Goal: Task Accomplishment & Management: Complete application form

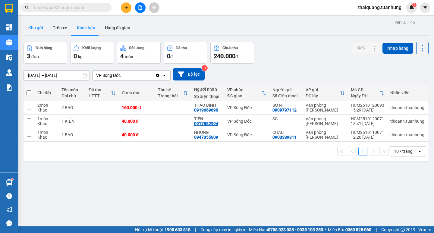
click at [44, 27] on button "Kho gửi" at bounding box center [36, 27] width 24 height 14
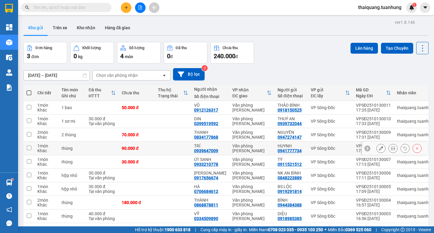
scroll to position [28, 0]
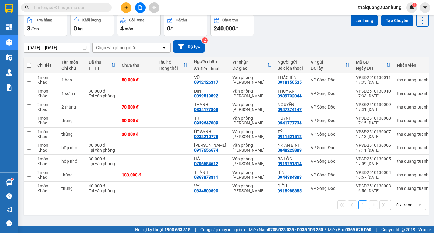
click at [284, 34] on div "Đơn hàng 3 đơn Khối lượng 0 kg Số lượng 4 món Đã thu 0 đ Chưa thu 240.000 đ Lên…" at bounding box center [226, 25] width 405 height 22
click at [272, 25] on div "Đơn hàng 3 đơn Khối lượng 0 kg Số lượng 4 món Đã thu 0 đ Chưa thu 240.000 đ Lên…" at bounding box center [226, 25] width 405 height 22
click at [128, 8] on button at bounding box center [126, 7] width 11 height 11
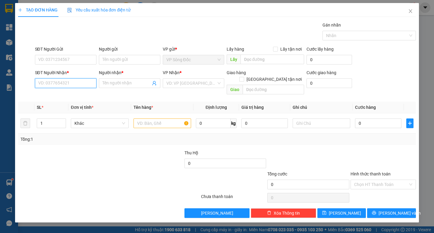
click at [76, 81] on input "SĐT Người Nhận *" at bounding box center [65, 83] width 61 height 10
type input "0918292799"
click at [79, 95] on div "0918292799 - LƯỢM" at bounding box center [66, 95] width 54 height 7
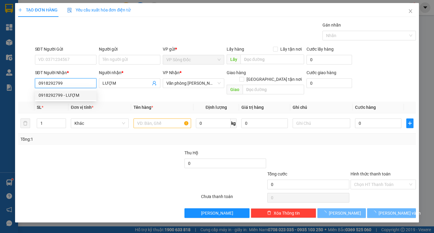
type input "LƯỢM"
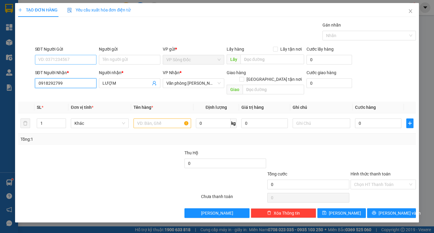
type input "0918292799"
click at [87, 60] on input "SĐT Người Gửi" at bounding box center [65, 60] width 61 height 10
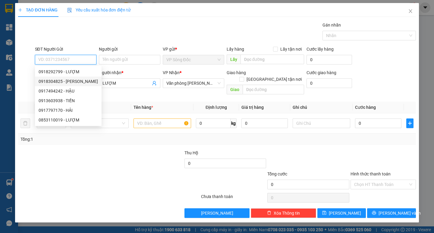
click at [69, 83] on div "0918304825 - [PERSON_NAME]" at bounding box center [68, 81] width 59 height 7
type input "0918304825"
type input "VŨ"
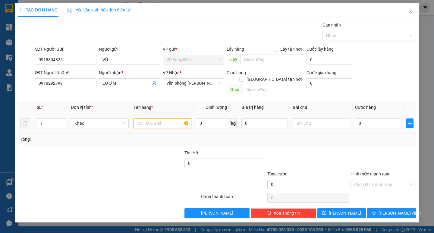
click at [141, 119] on input "text" at bounding box center [163, 123] width 58 height 10
type input "1 BAO"
click at [368, 118] on input "0" at bounding box center [378, 123] width 46 height 10
type input "5"
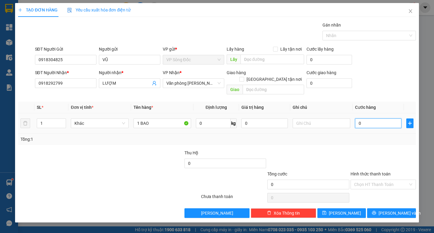
type input "5"
type input "50"
type input "500"
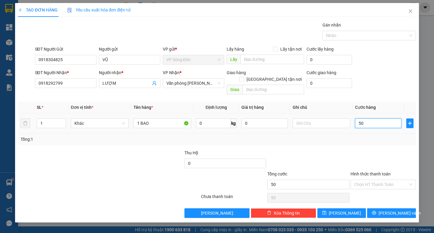
type input "500"
type input "5.000"
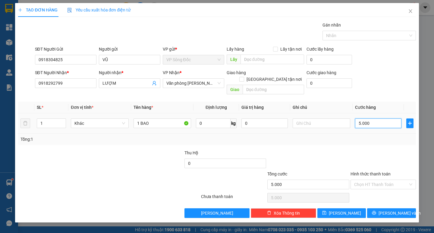
type input "50.000"
click at [377, 153] on div at bounding box center [383, 159] width 67 height 21
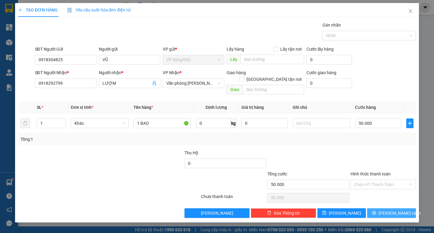
click at [392, 210] on span "[PERSON_NAME] và In" at bounding box center [400, 213] width 42 height 7
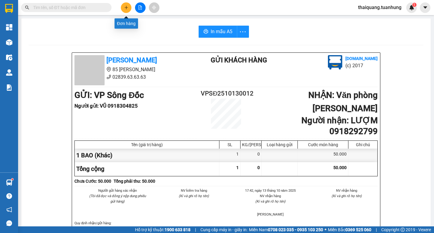
click at [127, 7] on icon "plus" at bounding box center [126, 7] width 4 height 4
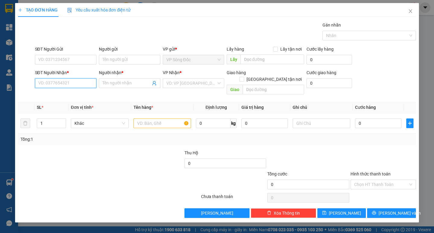
click at [71, 80] on input "SĐT Người Nhận *" at bounding box center [65, 83] width 61 height 10
type input "0919909015"
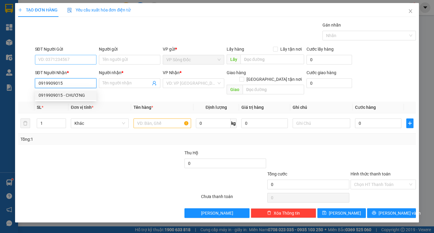
drag, startPoint x: 74, startPoint y: 95, endPoint x: 78, endPoint y: 58, distance: 37.6
click at [73, 95] on div "0919909015 - CHƯƠNG" at bounding box center [66, 95] width 54 height 7
type input "CHƯƠNG"
type input "0919909015"
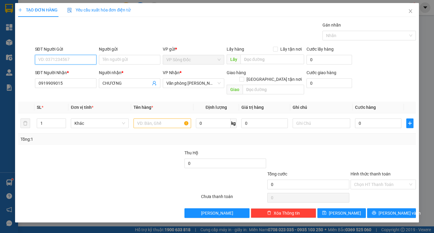
click at [78, 56] on input "SĐT Người Gửi" at bounding box center [65, 60] width 61 height 10
click at [78, 72] on div "0919375772 - NGHI" at bounding box center [66, 71] width 54 height 7
type input "0919375772"
type input "NGHI"
click at [161, 118] on input "text" at bounding box center [163, 123] width 58 height 10
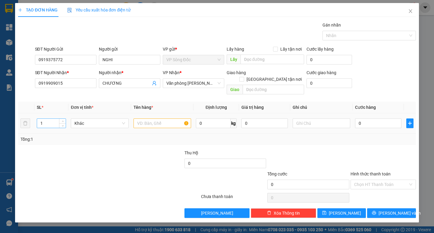
click at [53, 119] on input "1" at bounding box center [51, 123] width 29 height 9
type input "5"
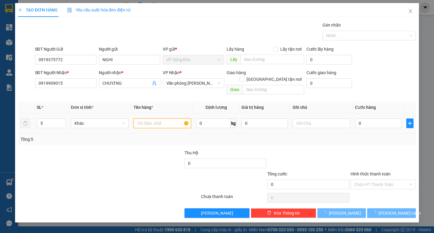
click at [139, 118] on input "text" at bounding box center [163, 123] width 58 height 10
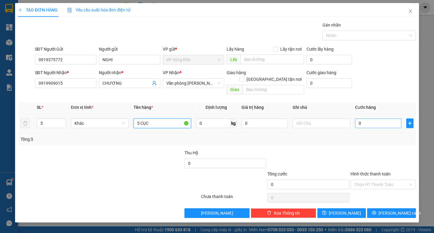
type input "5 CỤC"
click at [370, 118] on input "0" at bounding box center [378, 123] width 46 height 10
type input "2"
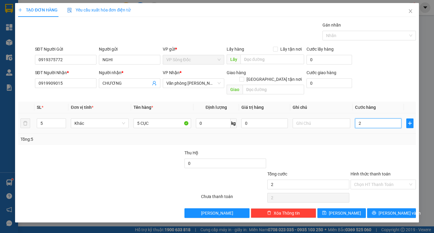
type input "25"
type input "250"
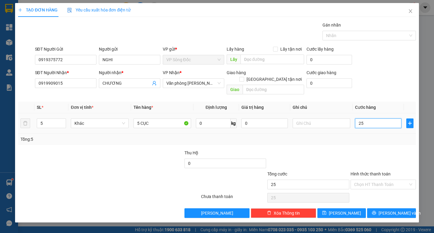
type input "250"
type input "2.500"
type input "25.000"
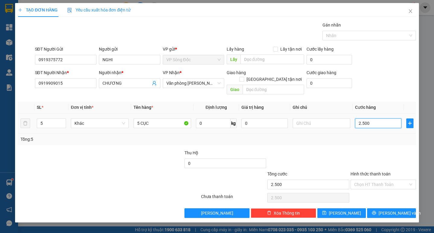
type input "25.000"
type input "250.000"
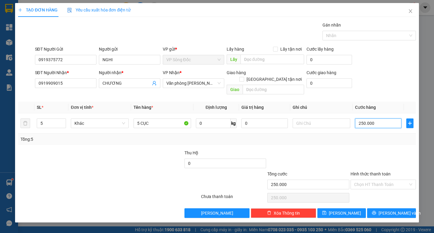
type input "250.000"
click at [361, 143] on div "Transit Pickup Surcharge Ids Transit Deliver Surcharge Ids Transit Deliver Surc…" at bounding box center [217, 120] width 398 height 196
click at [374, 180] on input "Hình thức thanh toán" at bounding box center [381, 184] width 54 height 9
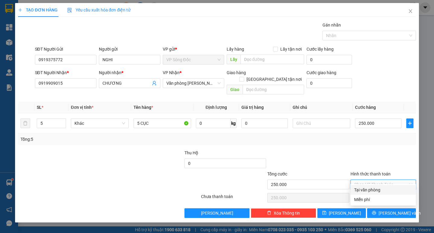
drag, startPoint x: 379, startPoint y: 190, endPoint x: 382, endPoint y: 189, distance: 3.4
click at [379, 191] on div "Tại văn phòng" at bounding box center [383, 190] width 58 height 7
type input "0"
click at [389, 210] on span "[PERSON_NAME] và In" at bounding box center [400, 213] width 42 height 7
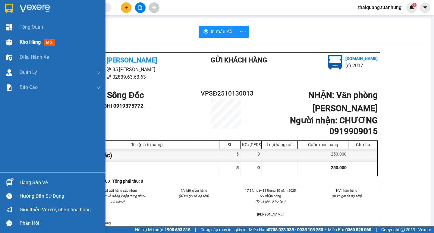
click at [25, 42] on span "Kho hàng" at bounding box center [30, 42] width 21 height 6
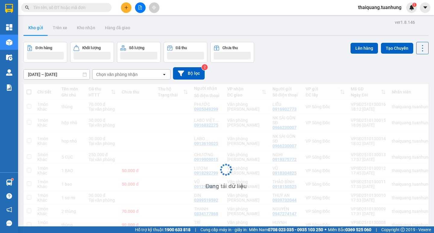
click at [289, 61] on div "Đơn hàng Khối lượng Số lượng Đã thu Chưa thu Lên hàng Tạo Chuyến" at bounding box center [226, 52] width 405 height 21
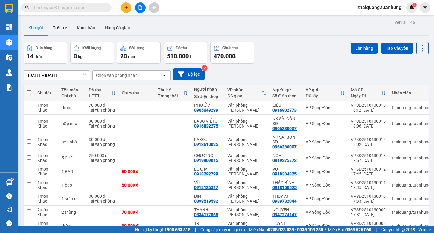
click at [297, 54] on div "Đơn hàng 14 đơn Khối lượng 0 kg Số lượng 20 món Đã thu 510.000 đ Chưa thu 470.0…" at bounding box center [226, 53] width 405 height 22
click at [272, 52] on div "Đơn hàng 14 đơn Khối lượng 0 kg Số lượng 20 món Đã thu 510.000 đ Chưa thu 470.0…" at bounding box center [226, 53] width 405 height 22
click at [284, 49] on div "Đơn hàng 14 đơn Khối lượng 0 kg Số lượng 20 món Đã thu 510.000 đ Chưa thu 470.0…" at bounding box center [226, 53] width 405 height 22
click at [272, 36] on div "ver 1.8.146 Kho gửi Trên xe Kho nhận Hàng đã giao Đơn hàng 14 đơn Khối lượng 0 …" at bounding box center [226, 143] width 410 height 250
drag, startPoint x: 90, startPoint y: 26, endPoint x: 101, endPoint y: 15, distance: 15.1
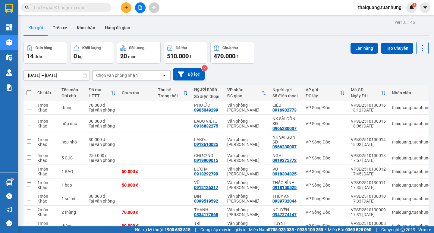
click at [90, 26] on button "Kho nhận" at bounding box center [86, 27] width 28 height 14
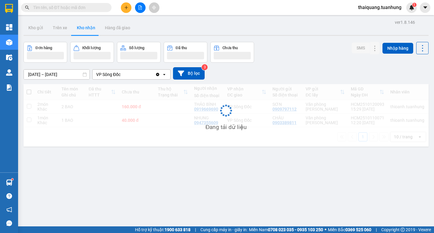
click at [311, 54] on div "Đơn hàng Khối lượng Số lượng Đã thu Chưa thu SMS Nhập hàng" at bounding box center [226, 52] width 405 height 21
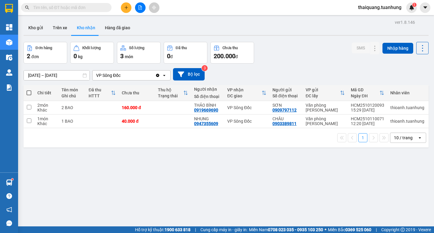
click at [286, 41] on div "ver 1.8.146 Kho gửi Trên xe Kho nhận Hàng đã giao Đơn hàng 2 đơn Khối lượng 0 k…" at bounding box center [226, 134] width 410 height 233
click at [361, 107] on icon at bounding box center [363, 107] width 4 height 4
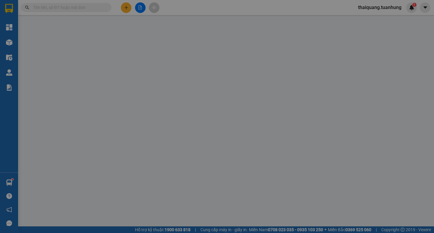
type input "0909797112"
type input "SƠN"
type input "0919669690"
type input "THẢO BÌNH"
type input "160.000"
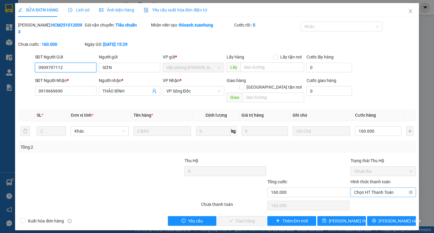
click at [373, 188] on span "Chọn HT Thanh Toán" at bounding box center [383, 192] width 58 height 9
drag, startPoint x: 362, startPoint y: 191, endPoint x: 258, endPoint y: 197, distance: 104.2
click at [361, 191] on div "Tại văn phòng" at bounding box center [383, 191] width 58 height 7
type input "0"
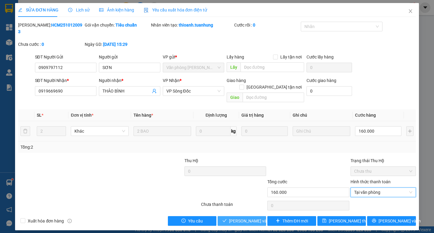
drag, startPoint x: 243, startPoint y: 209, endPoint x: 348, endPoint y: 121, distance: 137.4
click at [243, 218] on span "[PERSON_NAME] và Giao hàng" at bounding box center [258, 221] width 58 height 7
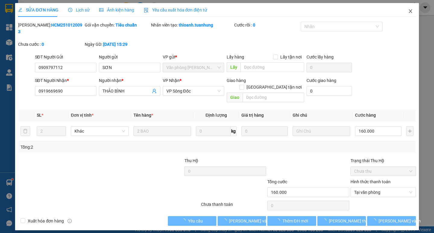
click at [409, 11] on icon "close" at bounding box center [410, 11] width 5 height 5
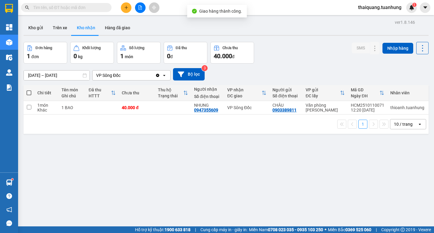
click at [301, 52] on div "Đơn hàng 1 đơn Khối lượng 0 kg Số lượng 1 món Đã thu 0 đ Chưa thu 40.000 đ SMS …" at bounding box center [226, 53] width 405 height 22
click at [36, 31] on button "Kho gửi" at bounding box center [36, 27] width 24 height 14
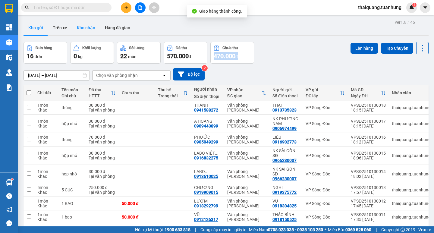
click at [94, 27] on button "Kho nhận" at bounding box center [86, 27] width 28 height 14
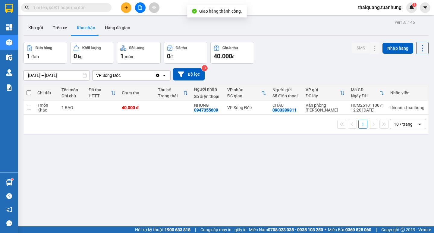
click at [286, 31] on div "Kho gửi Trên xe Kho nhận Hàng đã giao" at bounding box center [226, 28] width 405 height 16
click at [38, 27] on button "Kho gửi" at bounding box center [36, 27] width 24 height 14
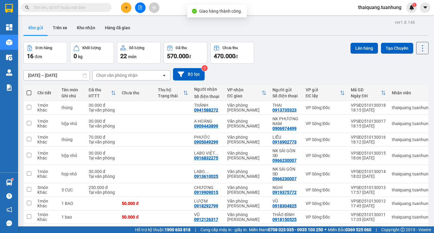
click at [291, 46] on div "Đơn hàng 16 đơn Khối lượng 0 kg Số lượng 22 món Đã thu 570.000 đ Chưa thu 470.0…" at bounding box center [226, 53] width 405 height 22
click at [287, 49] on div "Đơn hàng 16 đơn Khối lượng 0 kg Số lượng 22 món Đã thu 570.000 đ Chưa thu 470.0…" at bounding box center [226, 53] width 405 height 22
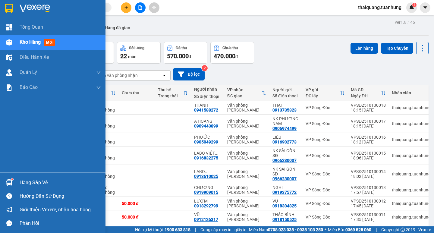
click at [23, 182] on div "Hàng sắp về" at bounding box center [60, 182] width 81 height 9
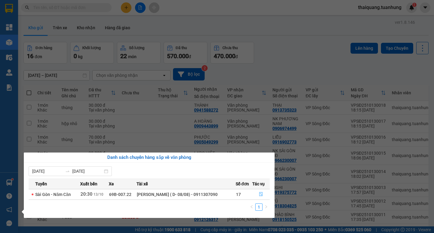
click at [261, 195] on icon "file-done" at bounding box center [261, 194] width 4 height 4
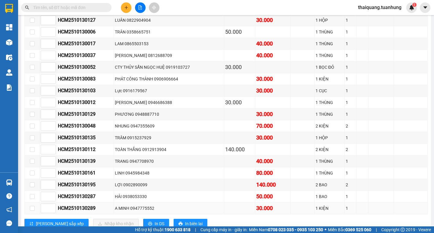
scroll to position [1838, 0]
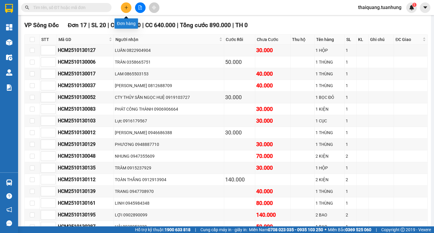
click at [128, 10] on button at bounding box center [126, 7] width 11 height 11
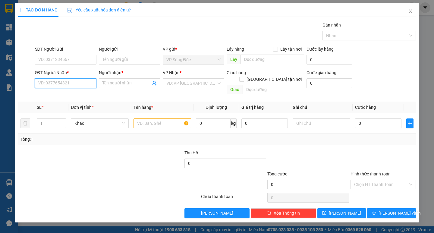
click at [58, 83] on input "SĐT Người Nhận *" at bounding box center [65, 83] width 61 height 10
type input "0944007646"
click at [74, 96] on div "0944007646 - [PERSON_NAME]" at bounding box center [68, 95] width 59 height 7
type input "[PERSON_NAME]"
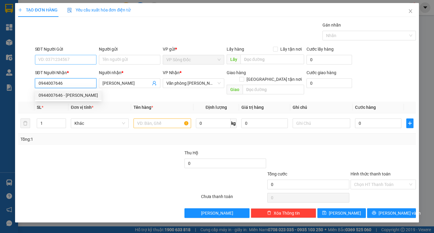
type input "0944007646"
click at [78, 58] on input "SĐT Người Gửi" at bounding box center [65, 60] width 61 height 10
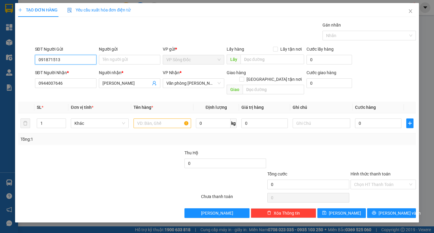
type input "0918715138"
click at [78, 72] on div "0918715138 - C LIỄU" at bounding box center [66, 71] width 54 height 7
type input "C LIỄU"
type input "0918715138"
click at [146, 118] on input "text" at bounding box center [163, 123] width 58 height 10
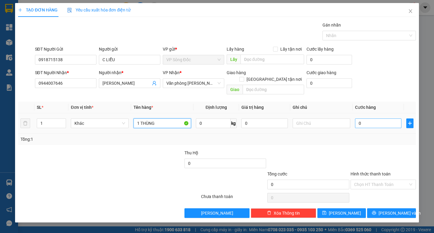
type input "1 THÙNG"
click at [373, 118] on input "0" at bounding box center [378, 123] width 46 height 10
type input "4"
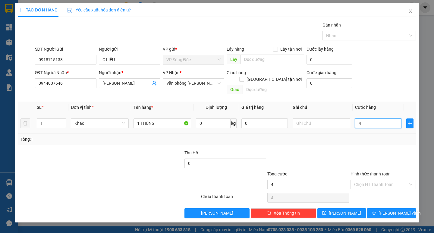
type input "40"
type input "400"
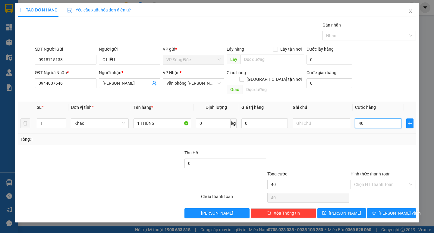
type input "400"
type input "4.000"
type input "40.000"
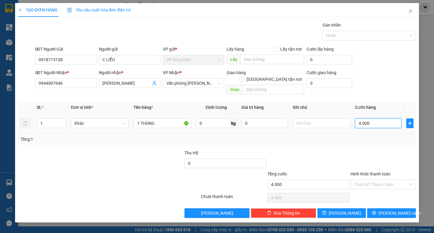
type input "40.000"
click at [372, 180] on input "Hình thức thanh toán" at bounding box center [381, 184] width 54 height 9
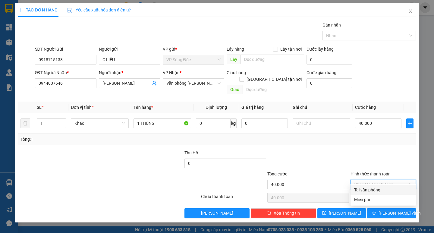
click at [371, 189] on div "Tại văn phòng" at bounding box center [383, 190] width 58 height 7
type input "0"
click at [376, 211] on icon "printer" at bounding box center [374, 213] width 4 height 4
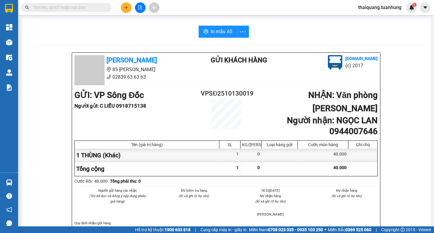
drag, startPoint x: 179, startPoint y: 76, endPoint x: 177, endPoint y: 66, distance: 9.9
click at [178, 71] on ul "[PERSON_NAME] 85 [PERSON_NAME] Hoàng 02839.63.63.63" at bounding box center [130, 68] width 112 height 26
click at [127, 9] on button at bounding box center [126, 7] width 11 height 11
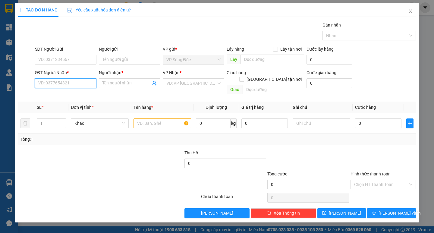
drag, startPoint x: 66, startPoint y: 85, endPoint x: 434, endPoint y: 7, distance: 375.5
click at [92, 85] on input "SĐT Người Nhận *" at bounding box center [65, 83] width 61 height 10
click at [59, 63] on input "SĐT Người Gửi" at bounding box center [65, 60] width 61 height 10
type input "0865384068"
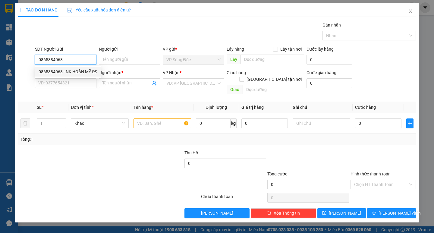
click at [74, 72] on div "0865384068 - NK HOÀN MỸ SĐ" at bounding box center [68, 71] width 59 height 7
type input "NK HOÀN MỸ SĐ"
type input "0865384068"
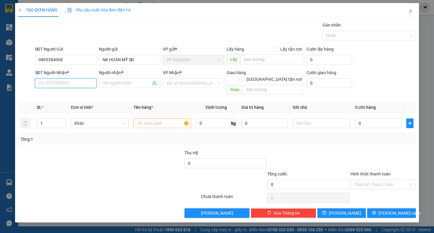
click at [82, 82] on input "SĐT Người Nhận *" at bounding box center [65, 83] width 61 height 10
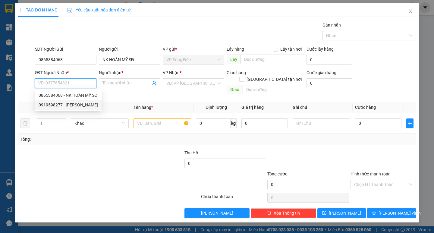
drag, startPoint x: 83, startPoint y: 103, endPoint x: 88, endPoint y: 104, distance: 4.5
click at [83, 104] on div "0919598277 - [PERSON_NAME]" at bounding box center [68, 105] width 59 height 7
type input "0919598277"
type input "[PERSON_NAME]"
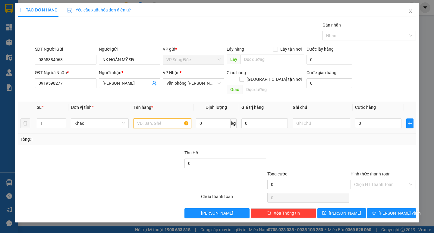
click at [159, 121] on input "text" at bounding box center [163, 123] width 58 height 10
type input "1 KIỆN NHỎ"
click at [366, 118] on input "0" at bounding box center [378, 123] width 46 height 10
type input "3"
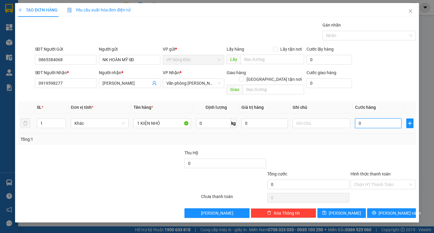
type input "3"
type input "30"
type input "300"
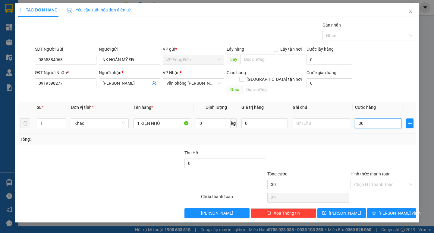
type input "300"
type input "3.000"
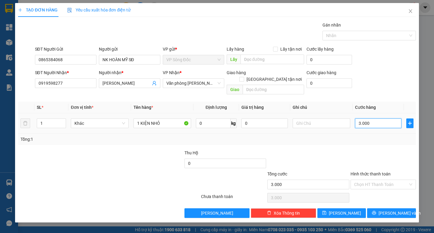
type input "30.000"
click at [384, 209] on button "[PERSON_NAME] và In" at bounding box center [391, 213] width 49 height 10
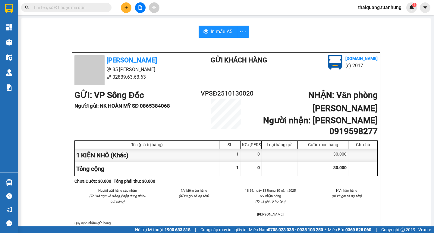
click at [175, 116] on div "GỬI : VP Sông Đốc Người gửi : NK HOÀN MỸ SĐ 0865384068 VPSĐ2510130020 NHẬN : [G…" at bounding box center [225, 113] width 303 height 49
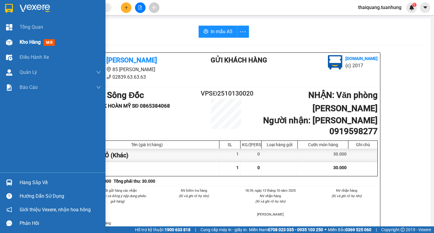
click at [29, 42] on span "Kho hàng" at bounding box center [30, 42] width 21 height 6
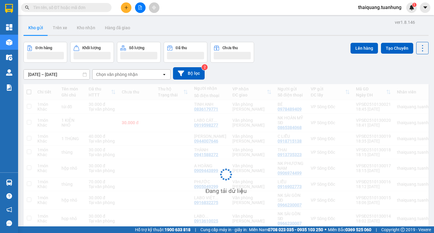
click at [283, 52] on div "Đơn hàng Khối lượng Số lượng Đã thu Chưa thu Lên hàng Tạo Chuyến" at bounding box center [226, 52] width 405 height 21
